Goal: Information Seeking & Learning: Understand process/instructions

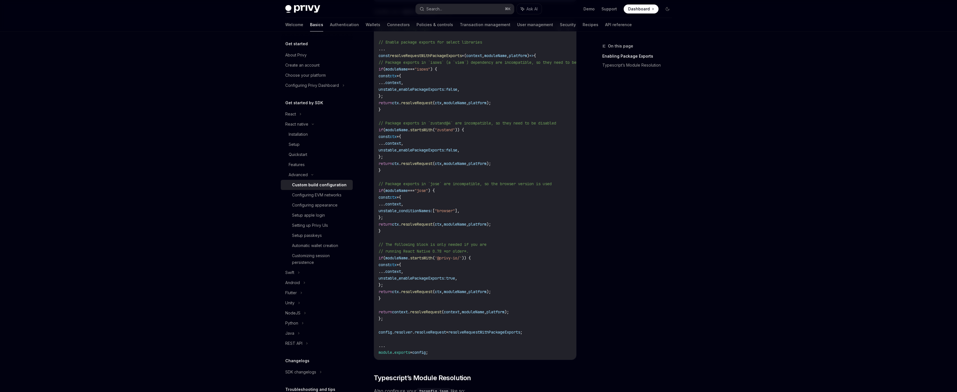
scroll to position [227, 0]
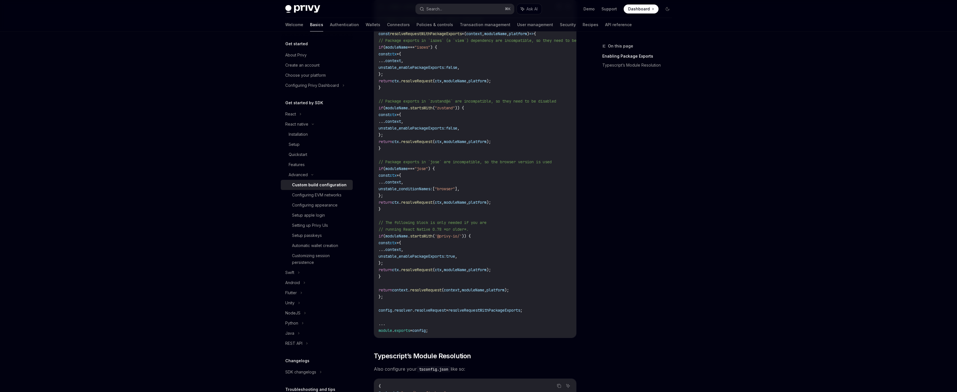
drag, startPoint x: 528, startPoint y: 266, endPoint x: 439, endPoint y: 150, distance: 145.9
click at [439, 150] on code "//...other config logic // Enable package exports for select libraries ... cons…" at bounding box center [495, 168] width 232 height 330
click at [526, 199] on code "//...other config logic // Enable package exports for select libraries ... cons…" at bounding box center [495, 168] width 232 height 330
drag, startPoint x: 412, startPoint y: 208, endPoint x: 367, endPoint y: 160, distance: 65.8
click at [367, 160] on div "Advanced Custom build configuration OpenAI Open in ChatGPT OpenAI Open in ChatG…" at bounding box center [422, 169] width 310 height 709
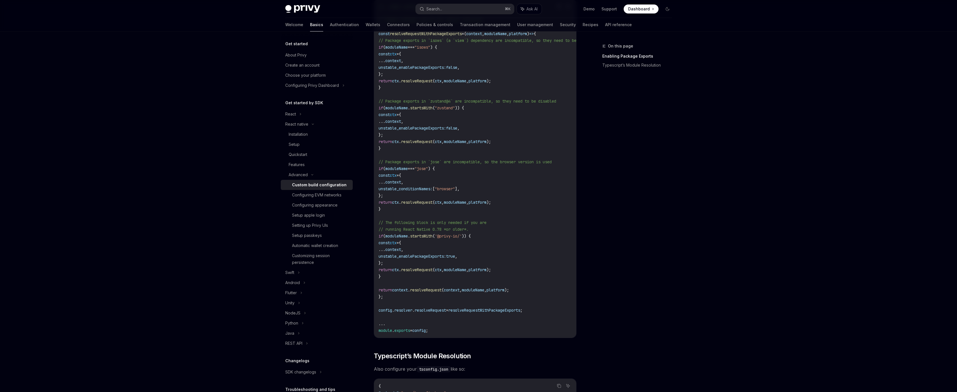
click at [444, 198] on code "//...other config logic // Enable package exports for select libraries ... cons…" at bounding box center [495, 168] width 232 height 330
drag, startPoint x: 387, startPoint y: 189, endPoint x: 456, endPoint y: 188, distance: 69.1
click at [451, 188] on span "unstable_conditionNames: [ "browser" ]," at bounding box center [419, 188] width 81 height 5
click at [466, 192] on code "//...other config logic // Enable package exports for select libraries ... cons…" at bounding box center [495, 168] width 232 height 330
drag, startPoint x: 446, startPoint y: 189, endPoint x: 391, endPoint y: 191, distance: 55.1
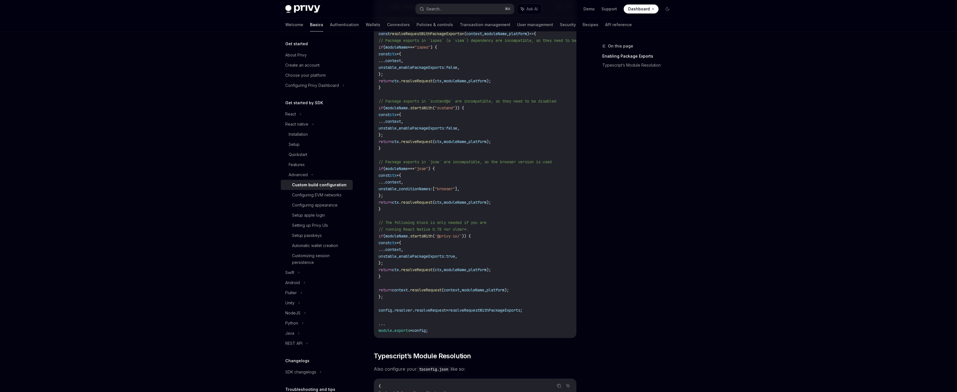
click at [391, 191] on code "//...other config logic // Enable package exports for select libraries ... cons…" at bounding box center [495, 168] width 232 height 330
click at [433, 200] on span "resolveRequest" at bounding box center [416, 202] width 31 height 5
drag, startPoint x: 389, startPoint y: 210, endPoint x: 367, endPoint y: 161, distance: 53.4
click at [367, 161] on div "Advanced Custom build configuration OpenAI Open in ChatGPT OpenAI Open in ChatG…" at bounding box center [422, 169] width 310 height 709
copy code "// Package exports in `[PERSON_NAME]` are incompatible, so the browser version …"
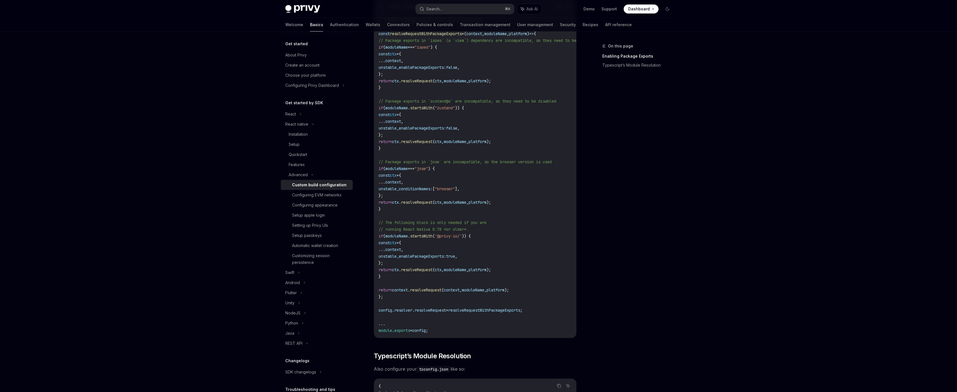
click at [465, 192] on code "//...other config logic // Enable package exports for select libraries ... cons…" at bounding box center [495, 168] width 232 height 330
click at [455, 191] on span ""browser"" at bounding box center [445, 188] width 20 height 5
click at [624, 271] on div "On this page Enabling Package Exports Typescript’s Module Resolution" at bounding box center [633, 217] width 85 height 349
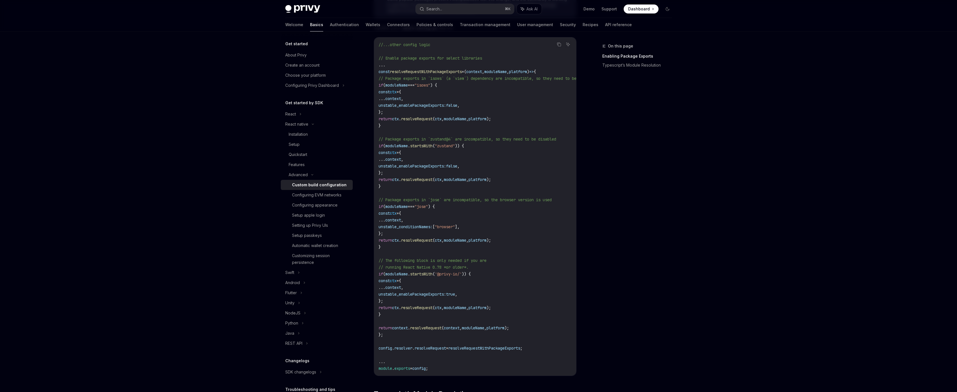
scroll to position [218, 0]
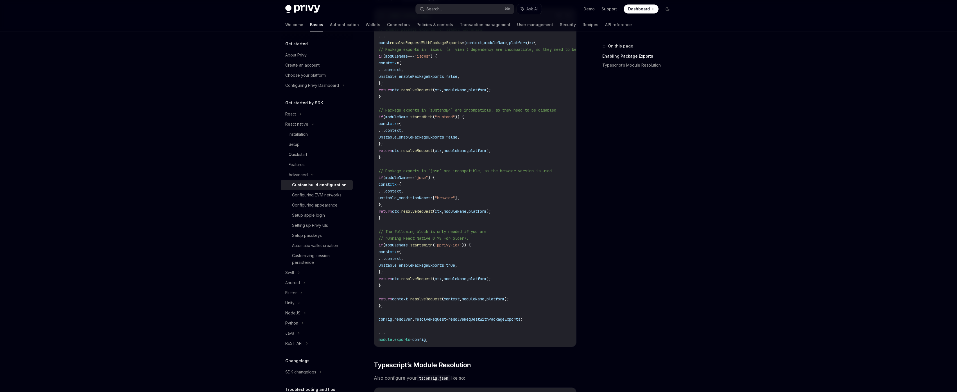
click at [739, 241] on div "Privy Docs home page Search... ⌘ K Ask AI Demo Support Dashboard Dashboard Sear…" at bounding box center [478, 158] width 957 height 752
drag, startPoint x: 432, startPoint y: 178, endPoint x: 437, endPoint y: 179, distance: 5.2
click at [428, 179] on span ""jose"" at bounding box center [421, 177] width 13 height 5
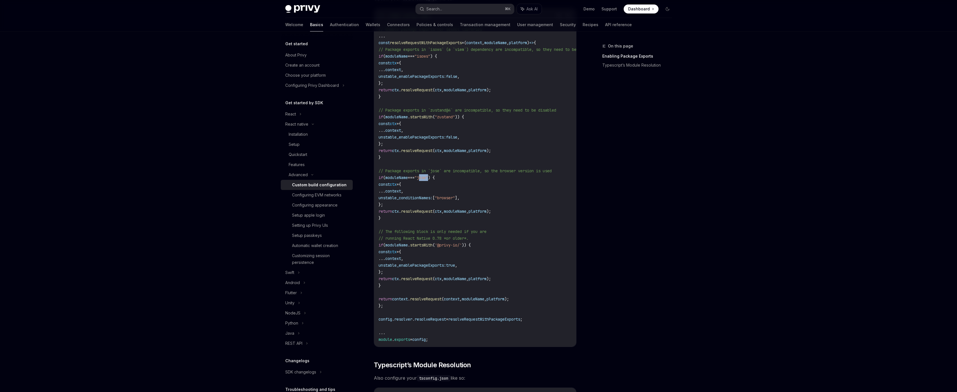
click at [428, 179] on span ""jose"" at bounding box center [421, 177] width 13 height 5
click at [429, 182] on code "//...other config logic // Enable package exports for select libraries ... cons…" at bounding box center [495, 177] width 232 height 330
drag, startPoint x: 395, startPoint y: 117, endPoint x: 455, endPoint y: 119, distance: 60.7
click at [455, 119] on span "if ( moduleName . startsWith ( "zustand" )) {" at bounding box center [421, 116] width 85 height 5
click at [454, 119] on span ""zustand"" at bounding box center [445, 116] width 20 height 5
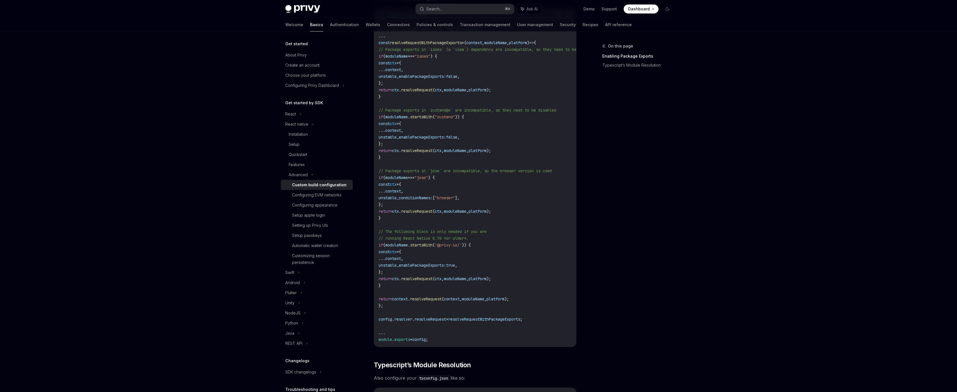
click at [434, 121] on code "//...other config logic // Enable package exports for select libraries ... cons…" at bounding box center [495, 177] width 232 height 330
click at [432, 118] on span "startsWith" at bounding box center [421, 116] width 22 height 5
click at [598, 210] on div "On this page Enabling Package Exports Typescript’s Module Resolution" at bounding box center [633, 217] width 85 height 349
click at [462, 193] on code "//...other config logic // Enable package exports for select libraries ... cons…" at bounding box center [495, 177] width 232 height 330
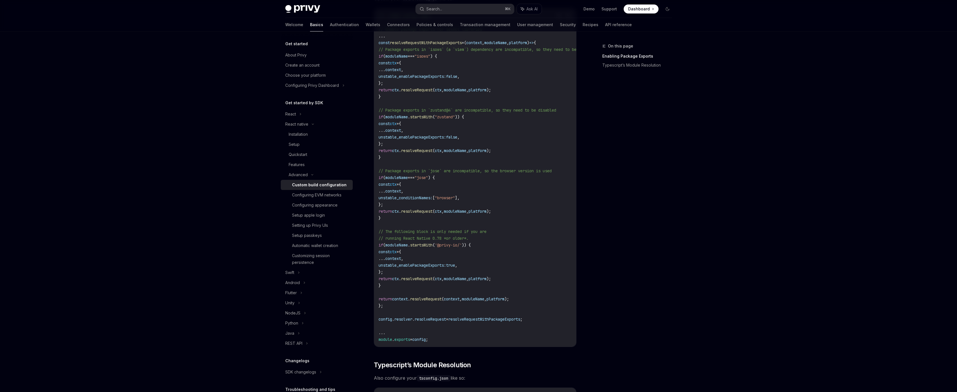
click at [455, 198] on span ""browser"" at bounding box center [445, 197] width 20 height 5
click at [455, 199] on span ""browser"" at bounding box center [445, 197] width 20 height 5
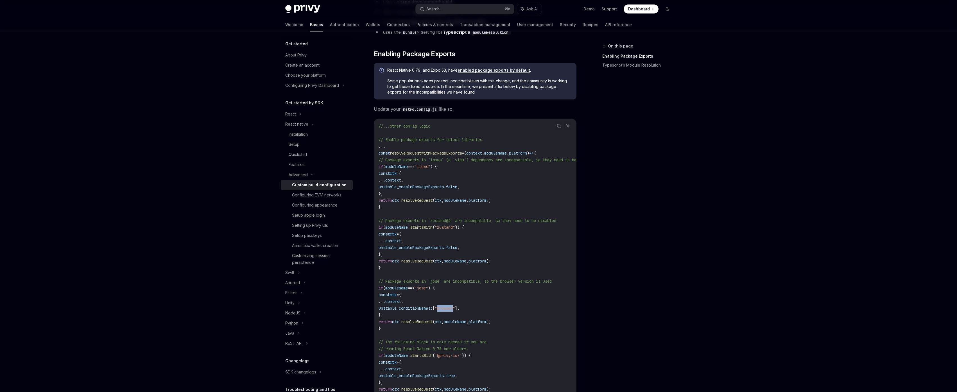
scroll to position [79, 0]
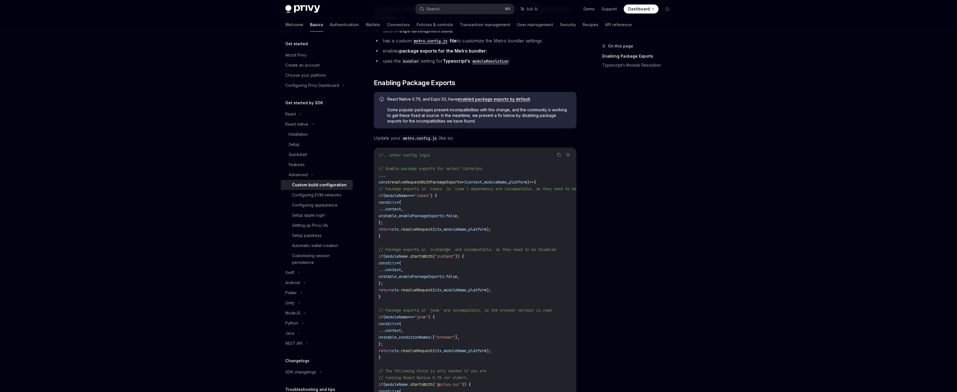
click at [645, 247] on div "On this page Enabling Package Exports Typescript’s Module Resolution" at bounding box center [633, 217] width 85 height 349
click at [312, 175] on icon at bounding box center [312, 175] width 7 height 2
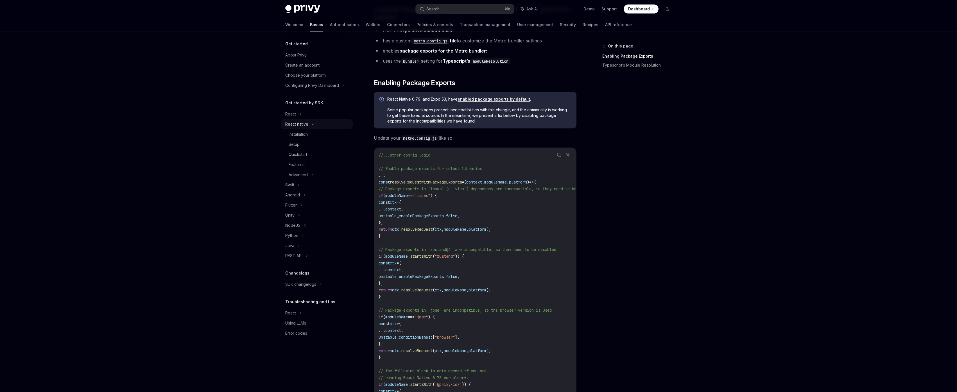
click at [314, 123] on icon at bounding box center [312, 124] width 7 height 2
click at [314, 124] on div "React native" at bounding box center [317, 124] width 72 height 10
click at [314, 124] on icon at bounding box center [312, 124] width 7 height 2
click at [615, 232] on div "On this page Enabling Package Exports Typescript’s Module Resolution" at bounding box center [633, 217] width 85 height 349
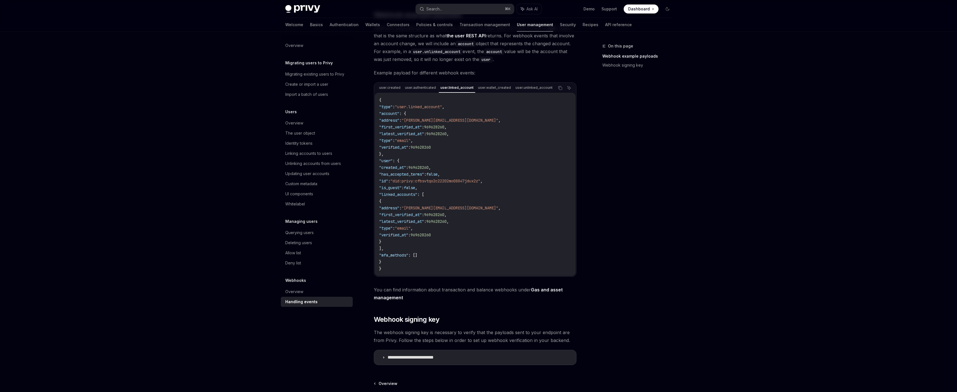
scroll to position [49, 0]
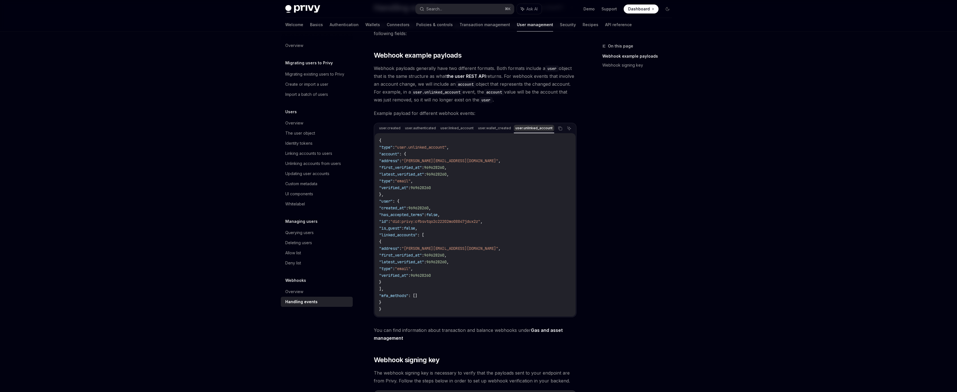
click at [542, 128] on div "user.unlinked_account" at bounding box center [534, 128] width 40 height 7
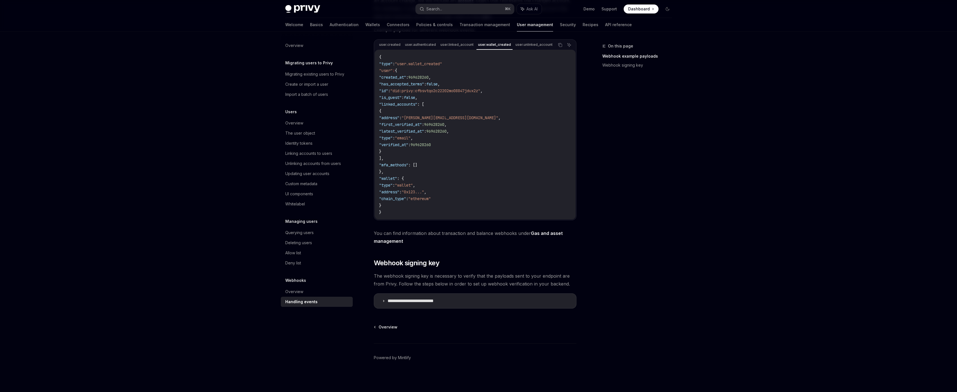
scroll to position [0, 0]
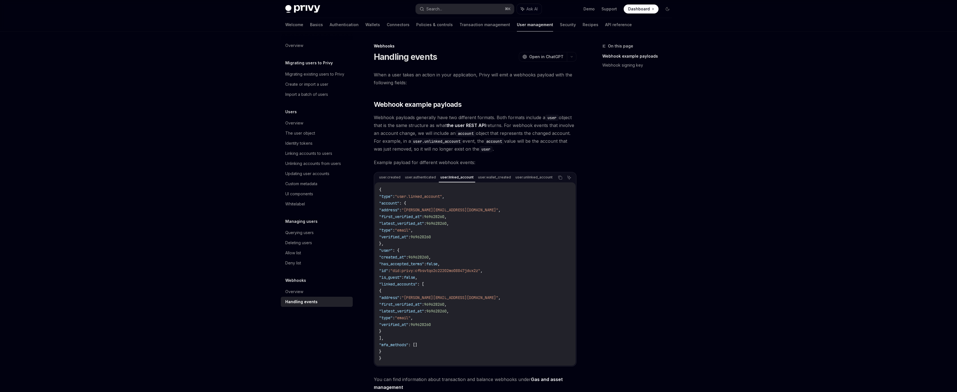
drag, startPoint x: 437, startPoint y: 182, endPoint x: 455, endPoint y: 185, distance: 18.3
click at [583, 26] on link "Recipes" at bounding box center [591, 24] width 16 height 13
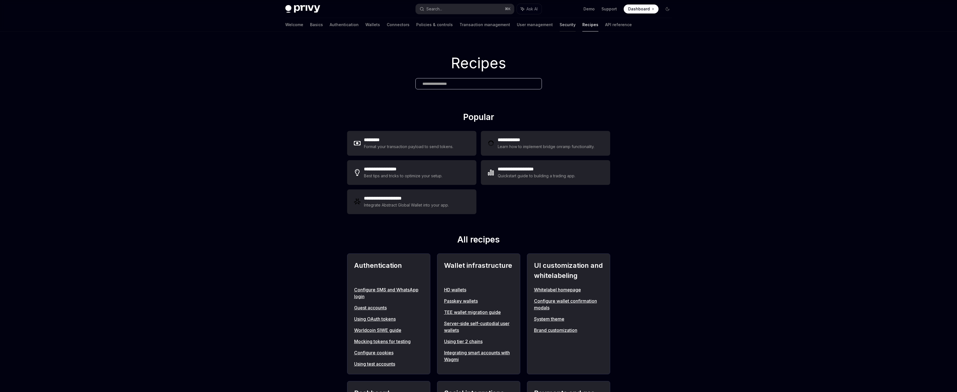
click at [560, 25] on link "Security" at bounding box center [568, 24] width 16 height 13
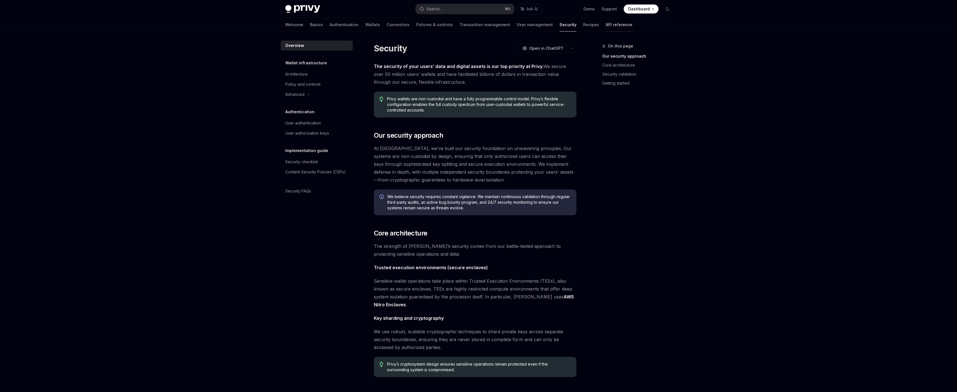
click at [606, 26] on link "API reference" at bounding box center [619, 24] width 27 height 13
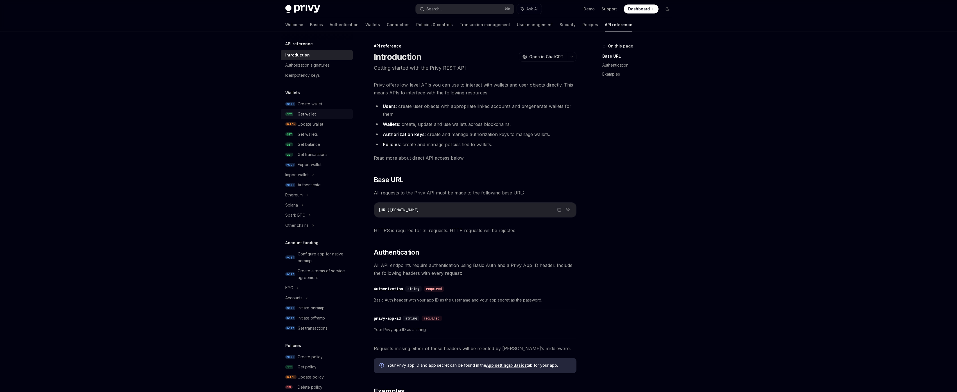
click at [322, 116] on div "Get wallet" at bounding box center [324, 114] width 52 height 7
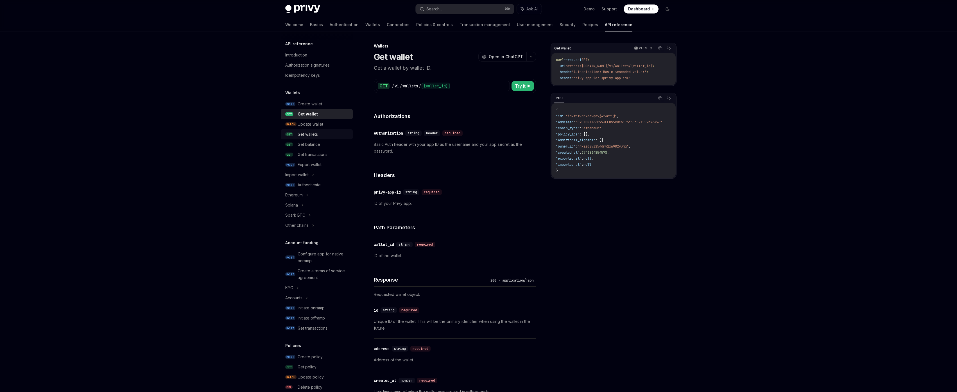
click at [304, 137] on div "Get wallets" at bounding box center [308, 134] width 20 height 7
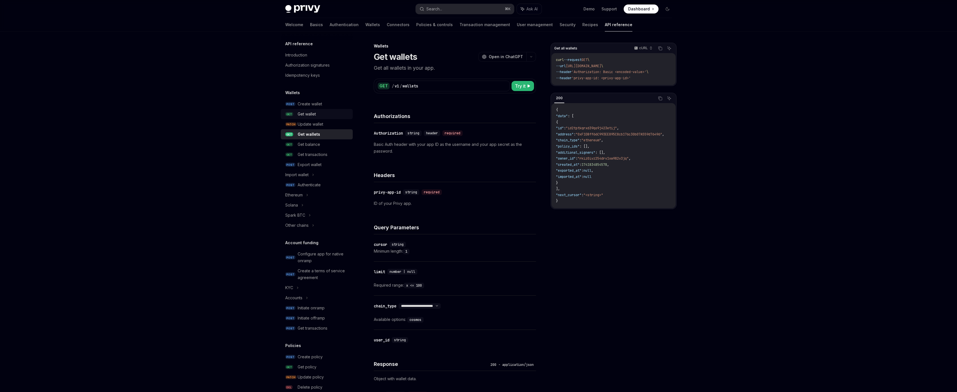
click at [306, 113] on div "Get wallet" at bounding box center [307, 114] width 18 height 7
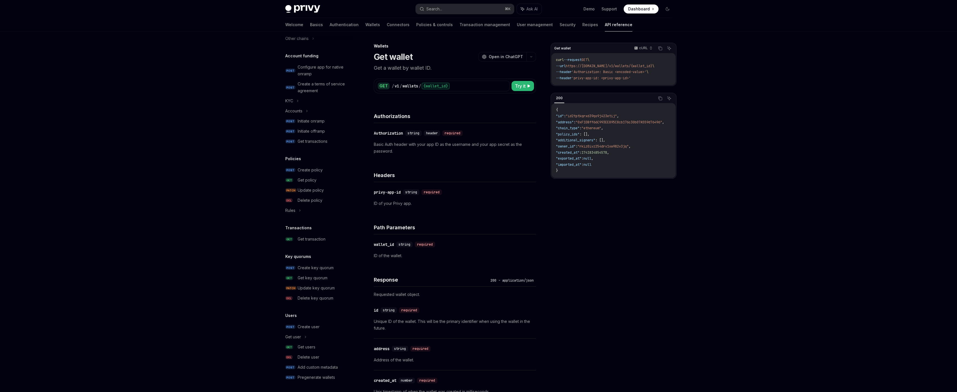
scroll to position [189, 0]
click at [322, 348] on div "Get users" at bounding box center [324, 345] width 52 height 7
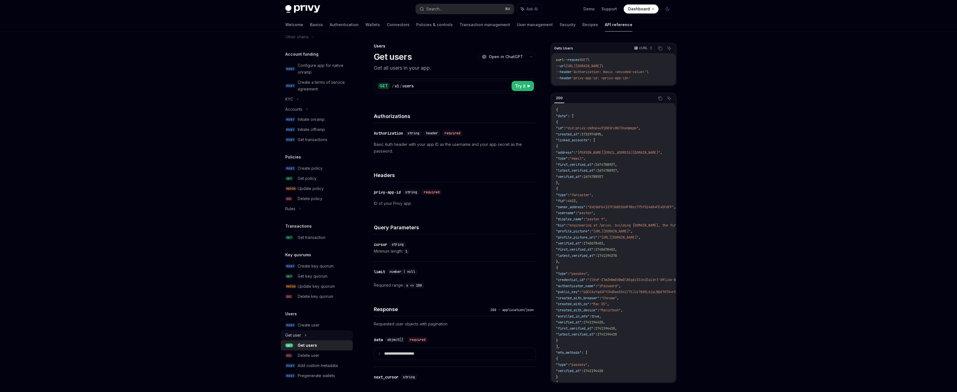
click at [316, 338] on div "Get user" at bounding box center [317, 335] width 72 height 10
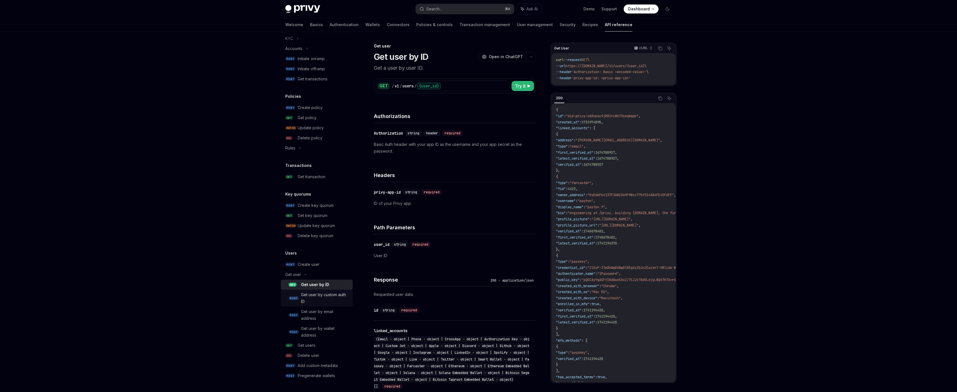
click at [324, 300] on div "Get user by custom auth ID" at bounding box center [325, 297] width 48 height 13
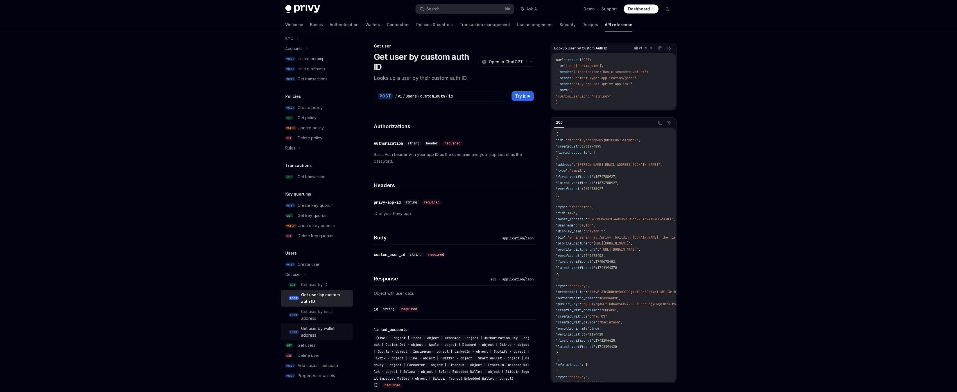
click at [314, 336] on div "Get user by wallet address" at bounding box center [325, 331] width 48 height 13
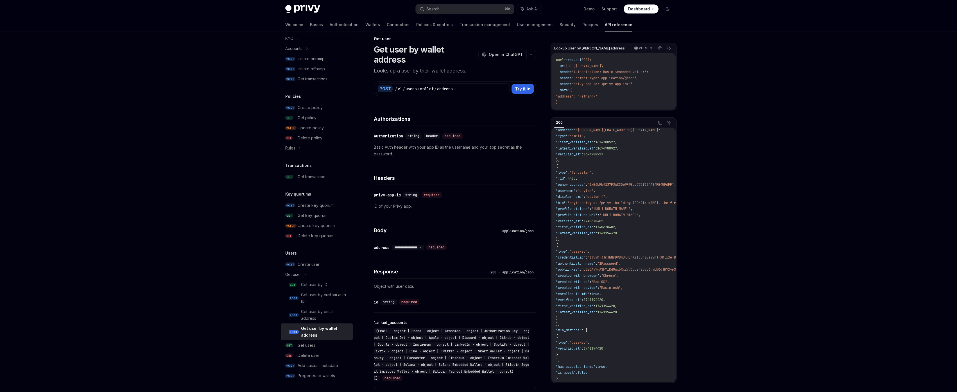
scroll to position [16, 0]
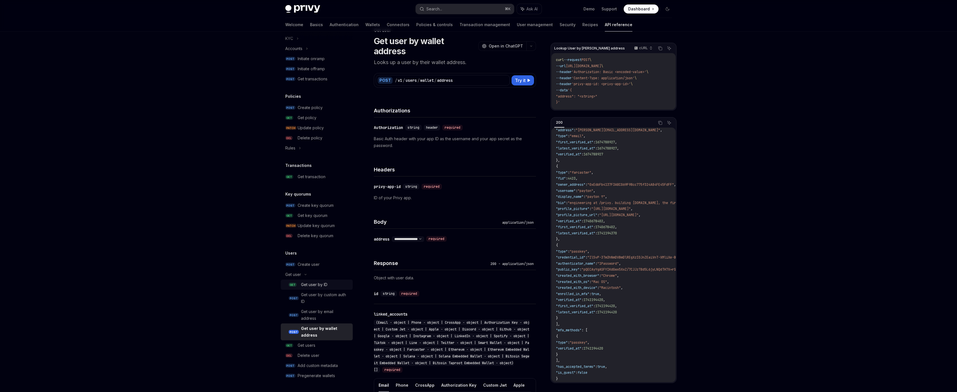
click at [327, 286] on div "Get user by ID" at bounding box center [314, 284] width 26 height 7
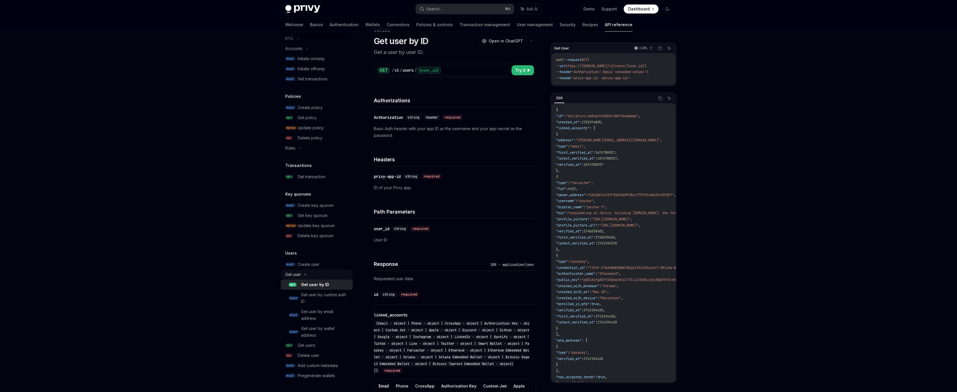
click at [314, 278] on div "Get user" at bounding box center [317, 275] width 72 height 10
click at [321, 324] on div "Create user" at bounding box center [324, 325] width 52 height 7
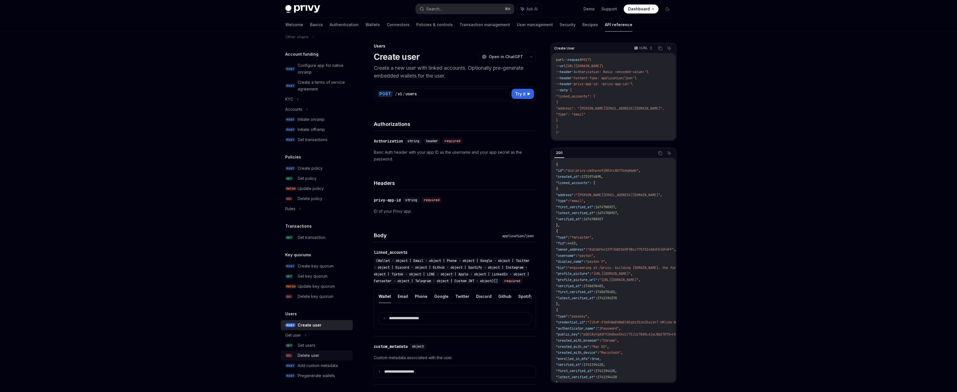
click at [311, 354] on div "Delete user" at bounding box center [309, 355] width 22 height 7
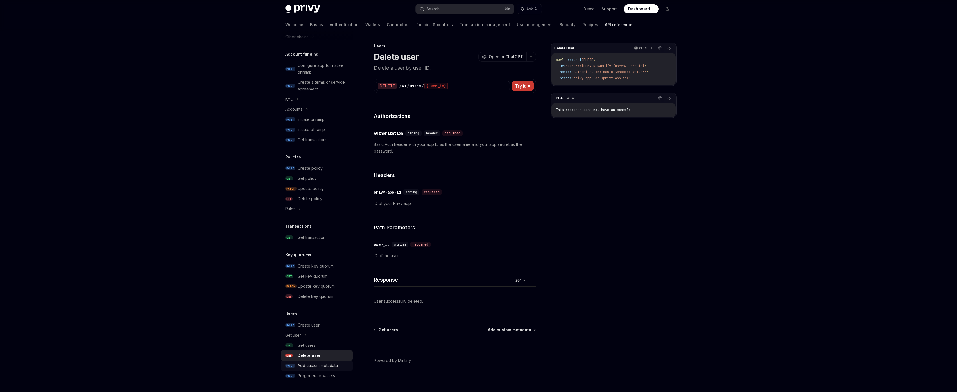
click at [311, 363] on div "Add custom metadata" at bounding box center [318, 365] width 40 height 7
type textarea "*"
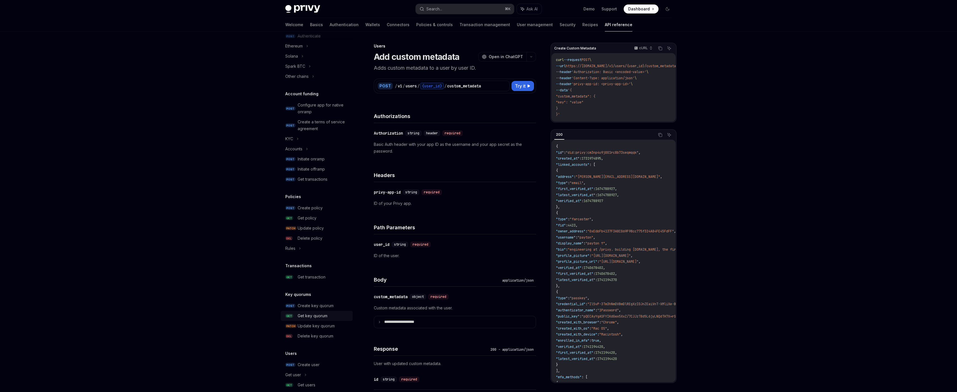
scroll to position [189, 0]
